Goal: Check status: Check status

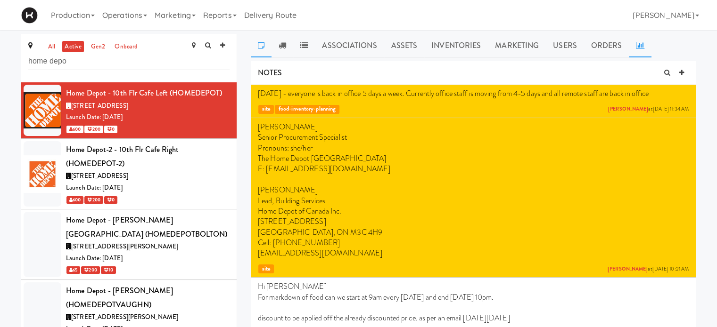
click at [645, 48] on link at bounding box center [640, 46] width 23 height 24
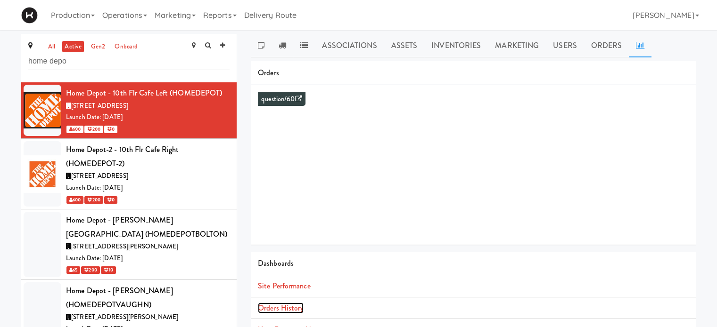
click at [289, 309] on link "Orders History" at bounding box center [281, 308] width 46 height 11
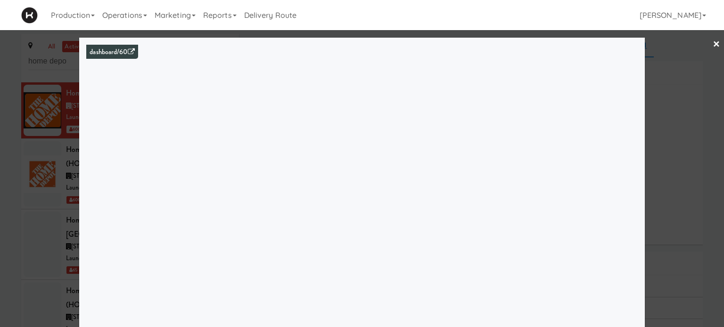
click at [690, 109] on div at bounding box center [362, 163] width 724 height 327
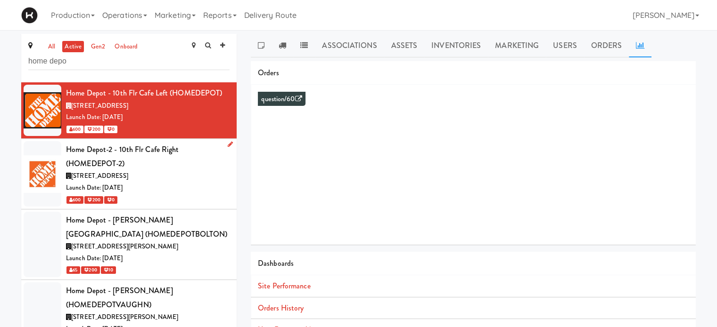
click at [198, 191] on div "Launch Date: [DATE]" at bounding box center [148, 188] width 164 height 12
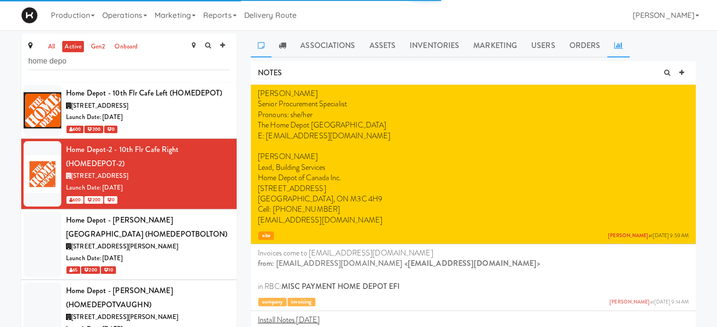
click at [615, 49] on link at bounding box center [618, 46] width 23 height 24
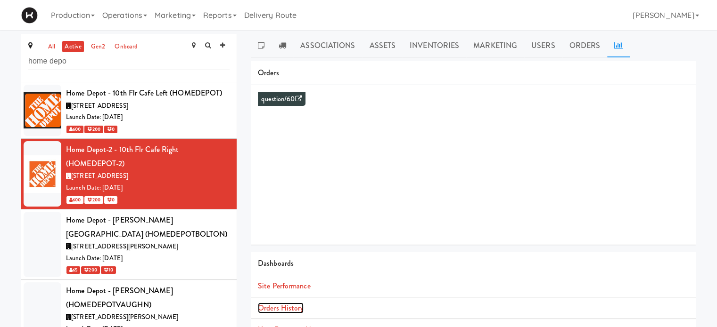
click at [298, 311] on link "Orders History" at bounding box center [281, 308] width 46 height 11
